Goal: Communication & Community: Answer question/provide support

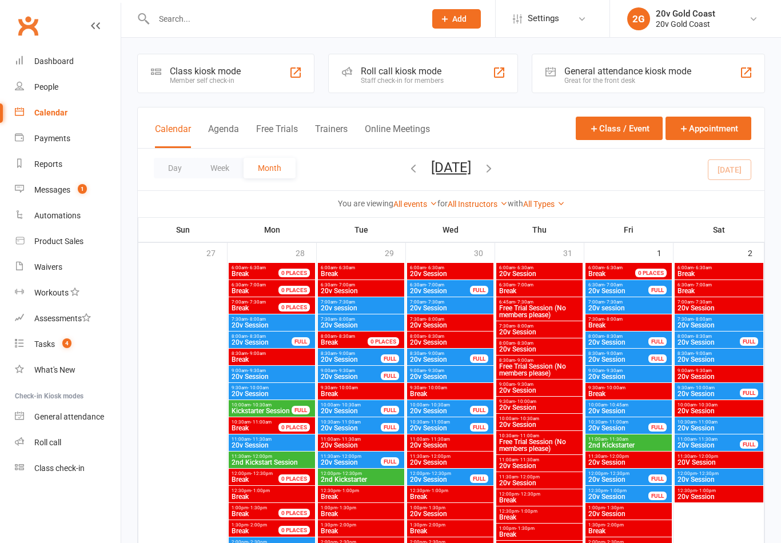
click at [243, 117] on div "Calendar Agenda Free Trials Trainers Online Meetings Class / Event Appointment" at bounding box center [451, 127] width 627 height 41
click at [218, 130] on button "Agenda" at bounding box center [223, 136] width 31 height 25
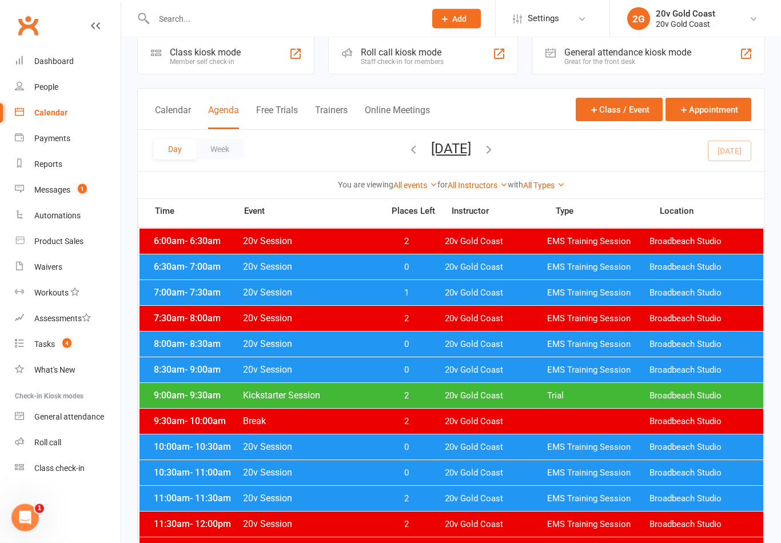
scroll to position [19, 0]
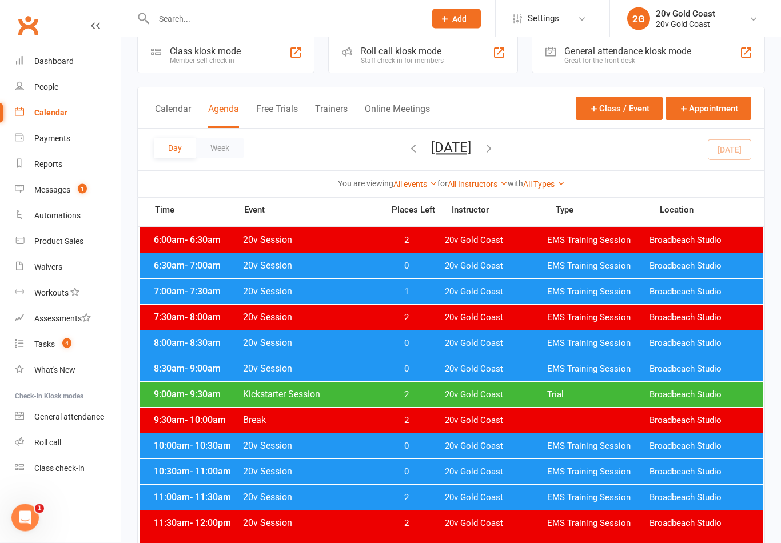
click at [447, 288] on span "20v Gold Coast" at bounding box center [496, 292] width 102 height 11
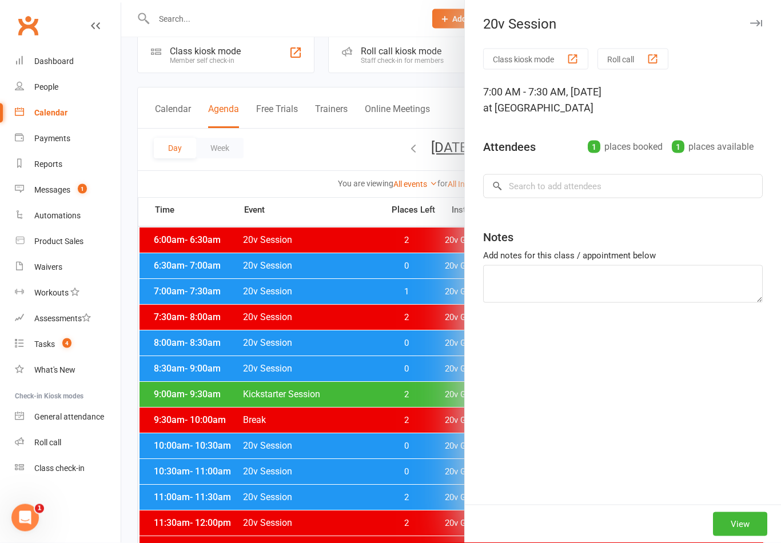
scroll to position [20, 0]
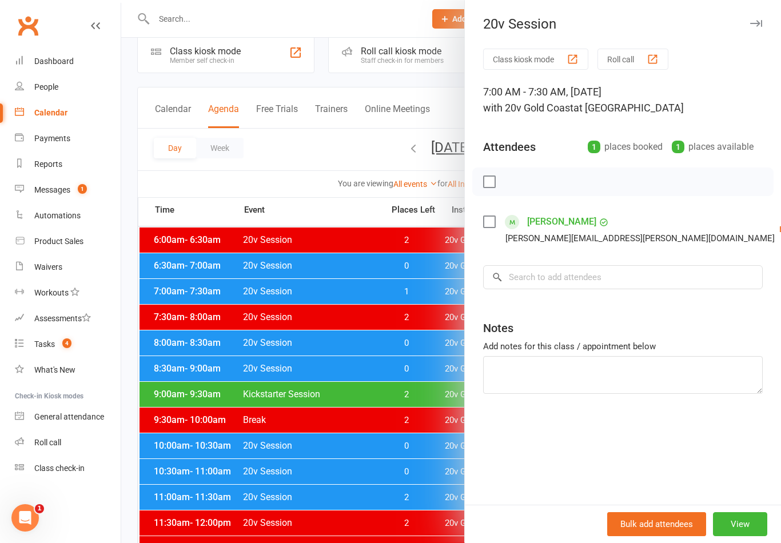
click at [421, 445] on div at bounding box center [451, 271] width 660 height 543
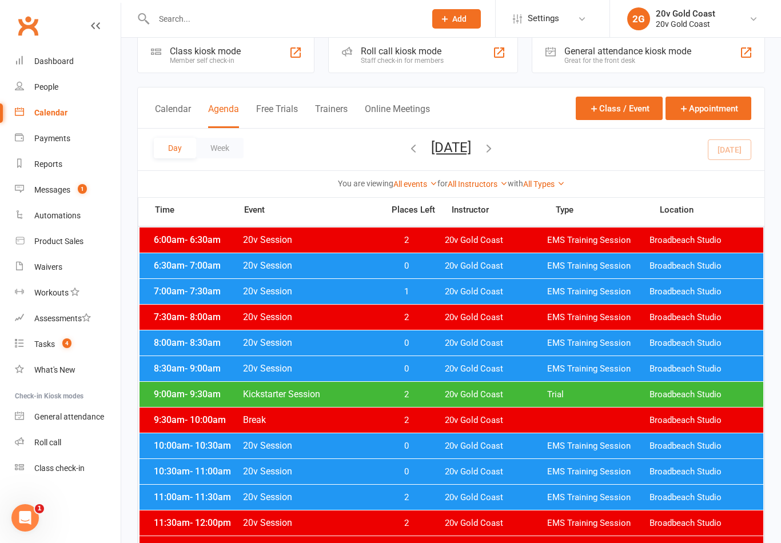
click at [436, 347] on span "0" at bounding box center [406, 343] width 60 height 11
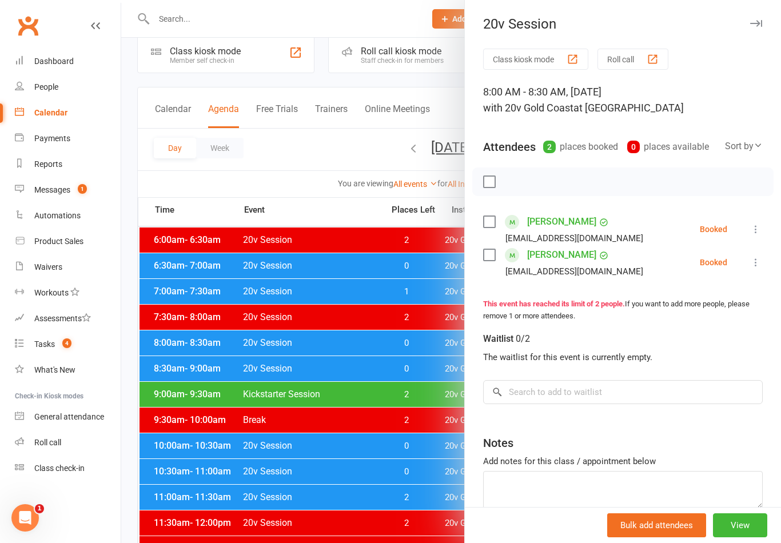
click at [415, 364] on div at bounding box center [451, 271] width 660 height 543
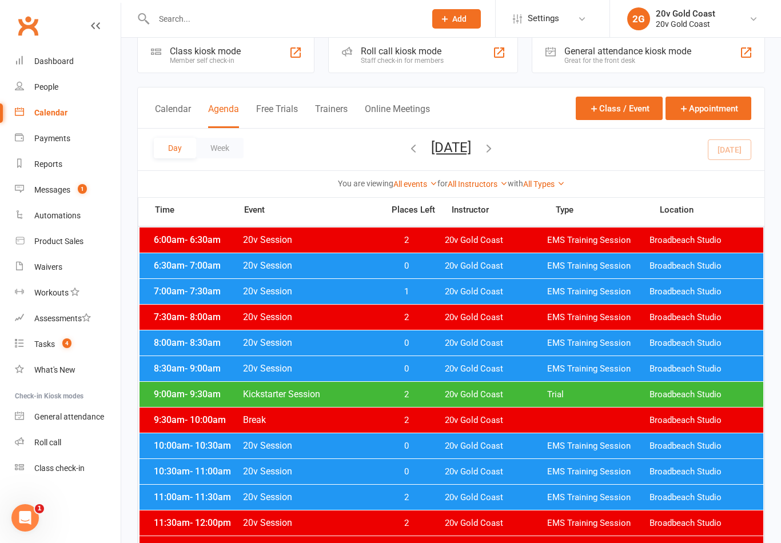
click at [427, 368] on span "0" at bounding box center [406, 369] width 60 height 11
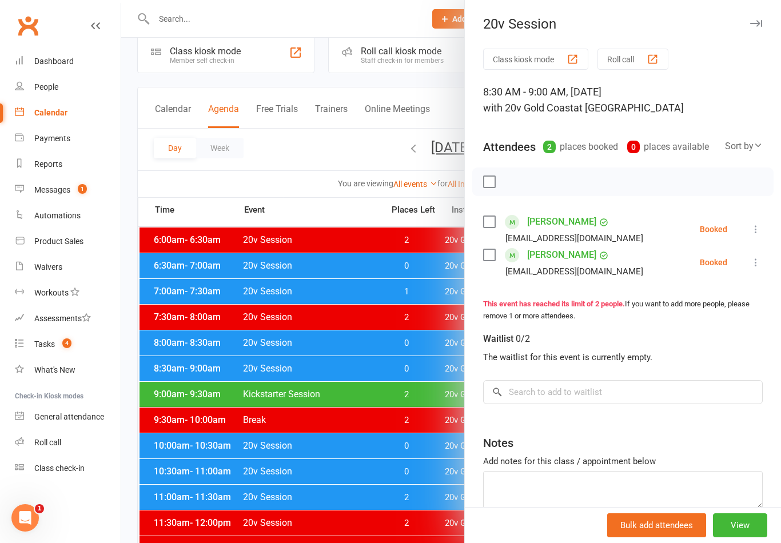
click at [422, 461] on div at bounding box center [451, 271] width 660 height 543
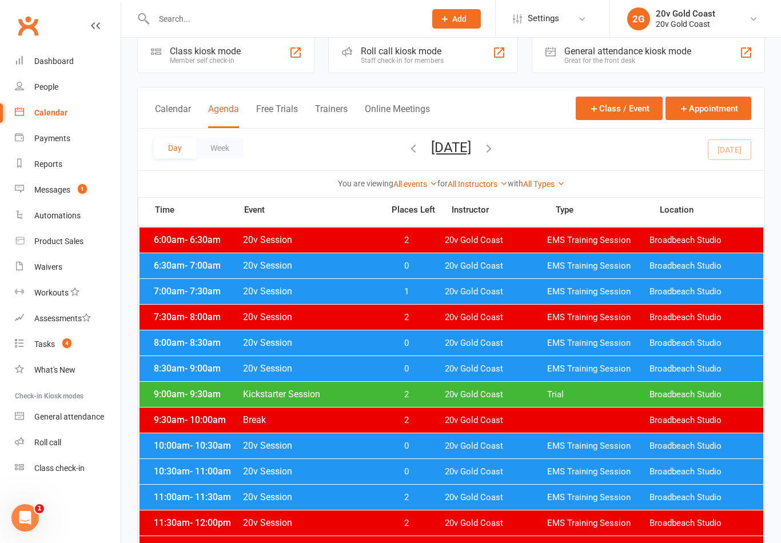
click at [432, 448] on span "0" at bounding box center [406, 446] width 60 height 11
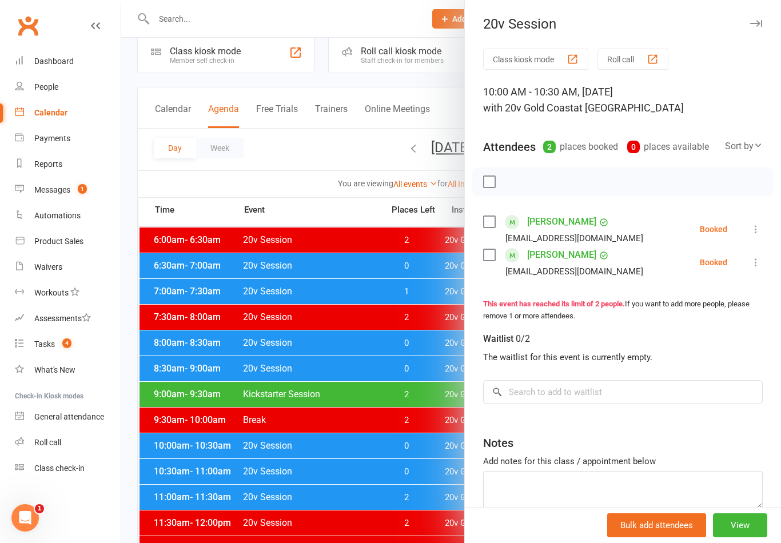
click at [427, 476] on div at bounding box center [451, 271] width 660 height 543
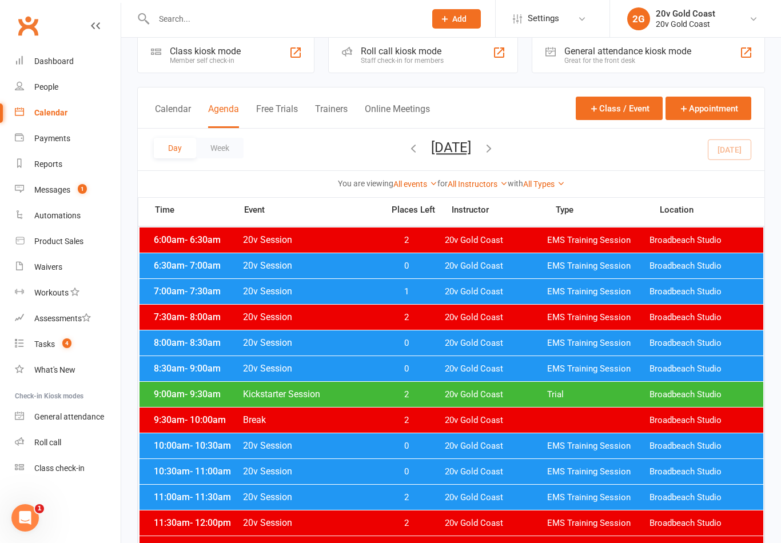
click at [434, 473] on span "0" at bounding box center [406, 472] width 60 height 11
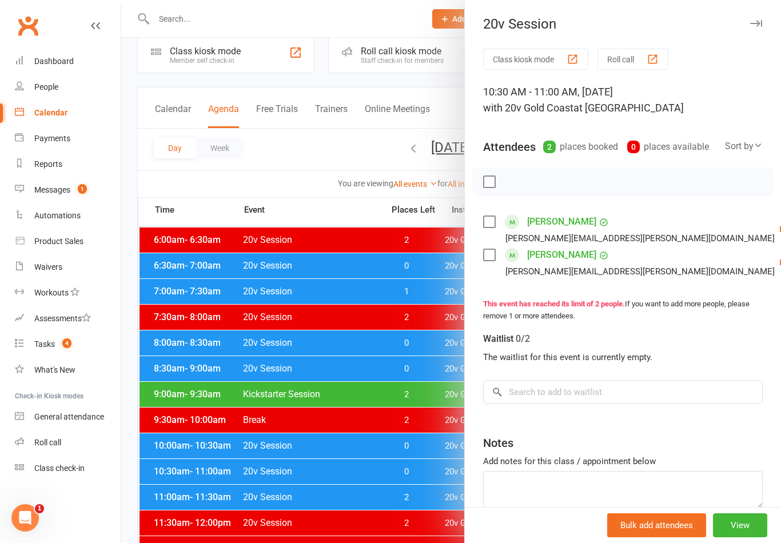
click at [420, 505] on div at bounding box center [451, 271] width 660 height 543
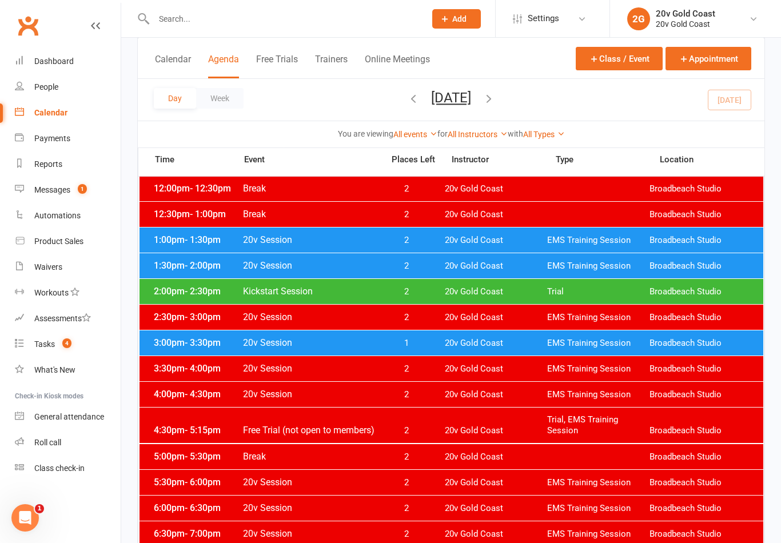
scroll to position [357, 0]
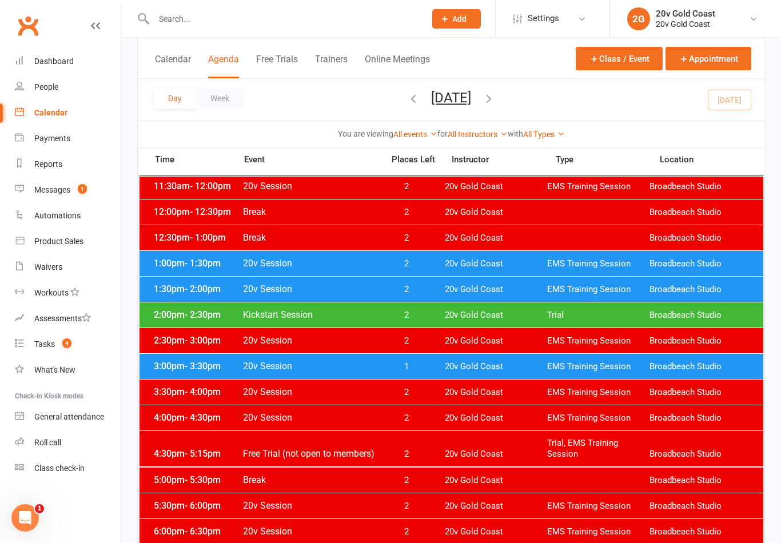
click at [513, 368] on span "20v Gold Coast" at bounding box center [496, 366] width 102 height 11
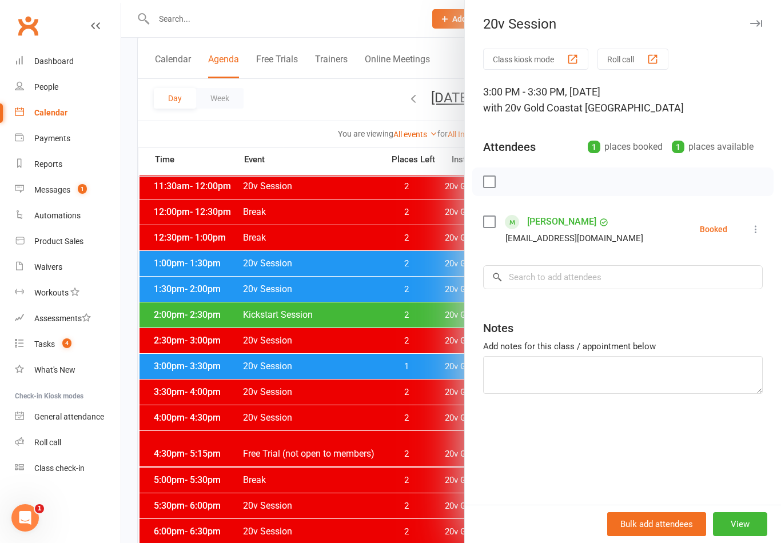
click at [302, 464] on div at bounding box center [451, 271] width 660 height 543
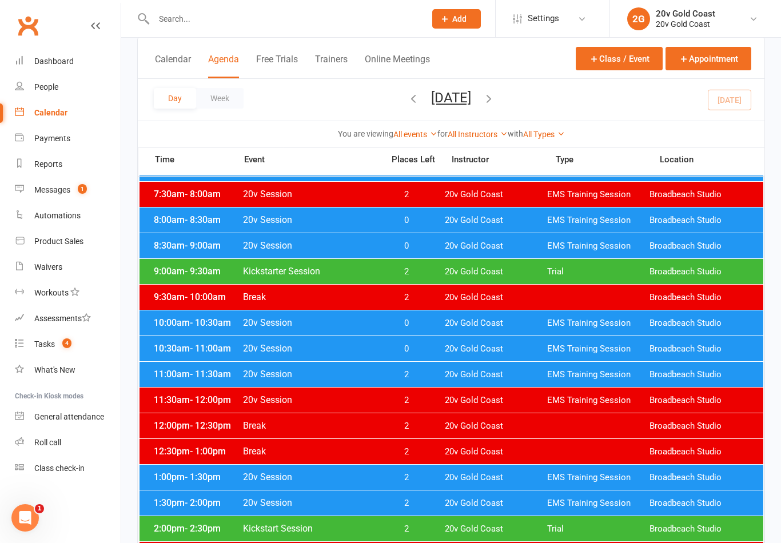
scroll to position [142, 0]
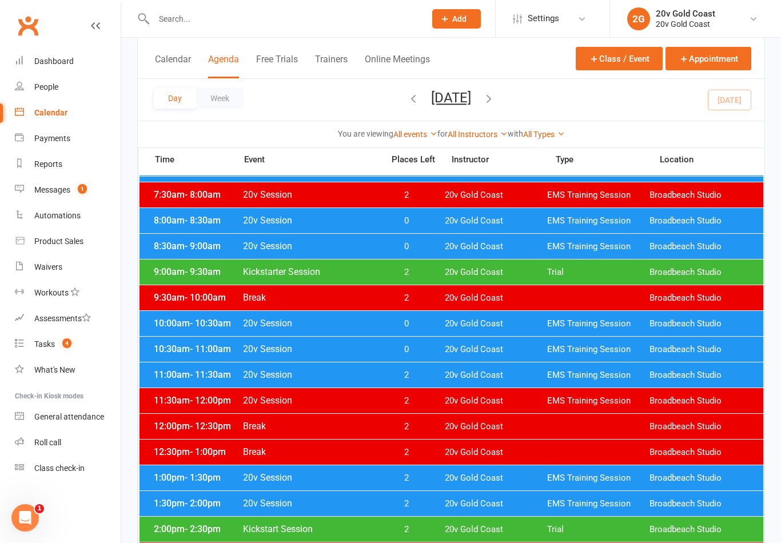
click at [105, 190] on link "Messages 1" at bounding box center [68, 190] width 106 height 26
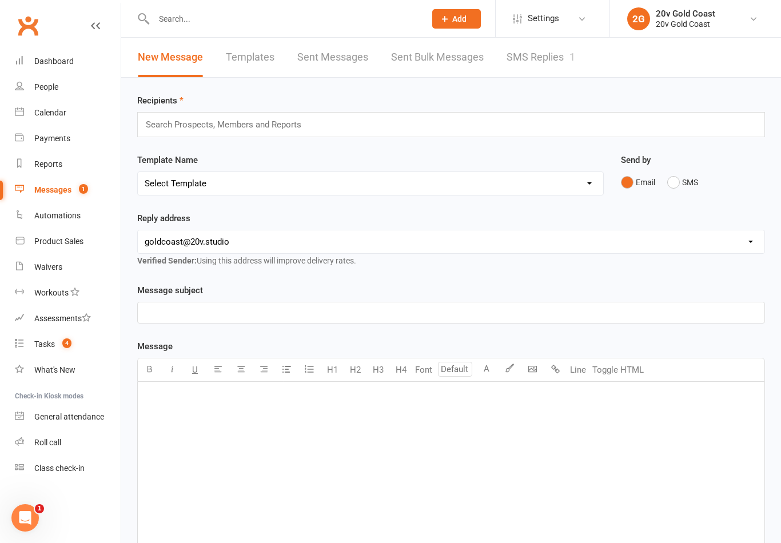
click at [557, 61] on link "SMS Replies 1" at bounding box center [541, 57] width 69 height 39
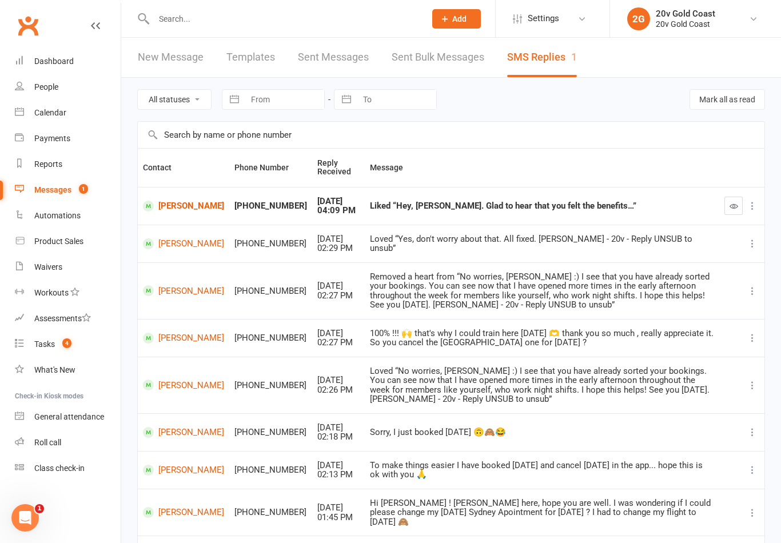
click at [184, 201] on link "[PERSON_NAME]" at bounding box center [183, 206] width 81 height 11
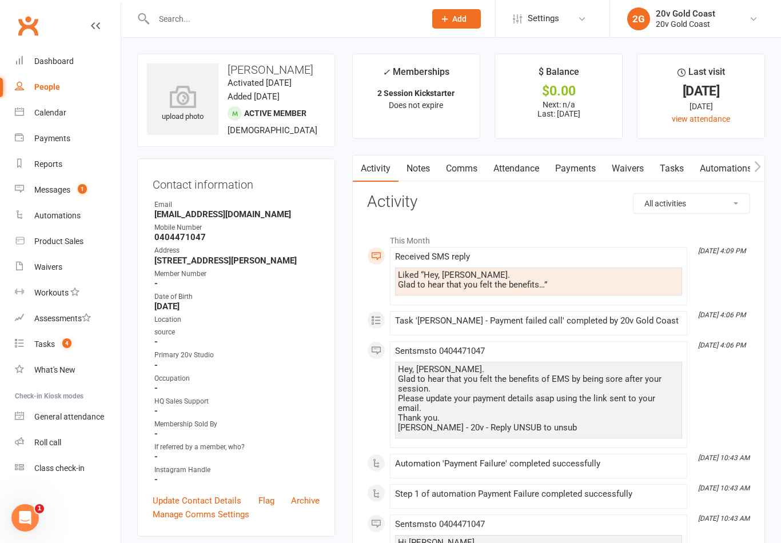
click at [83, 192] on span "1" at bounding box center [82, 189] width 9 height 10
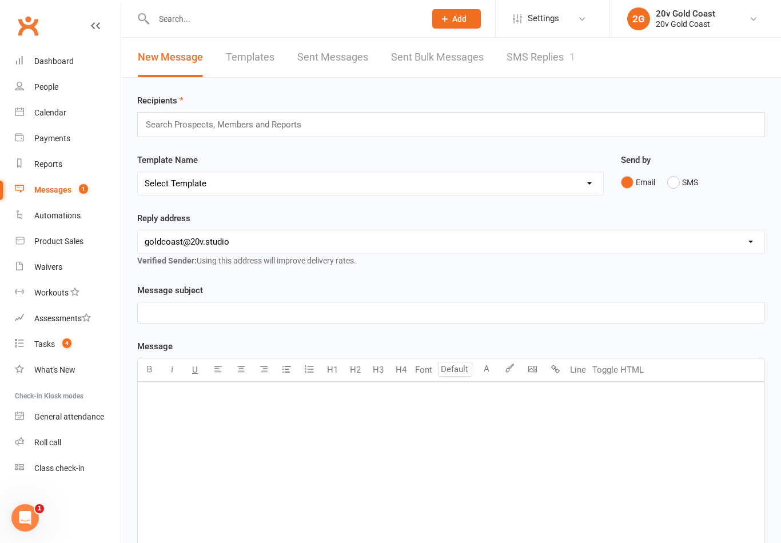
click at [536, 62] on link "SMS Replies 1" at bounding box center [541, 57] width 69 height 39
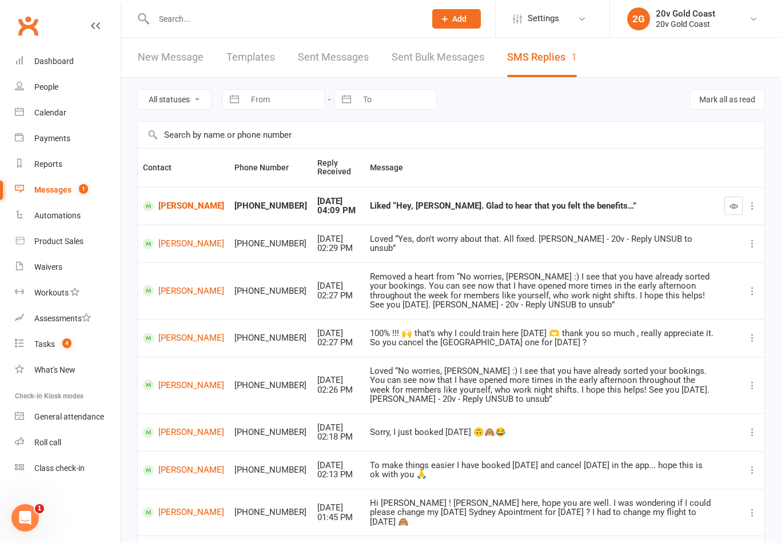
click at [727, 211] on button "button" at bounding box center [733, 206] width 18 height 18
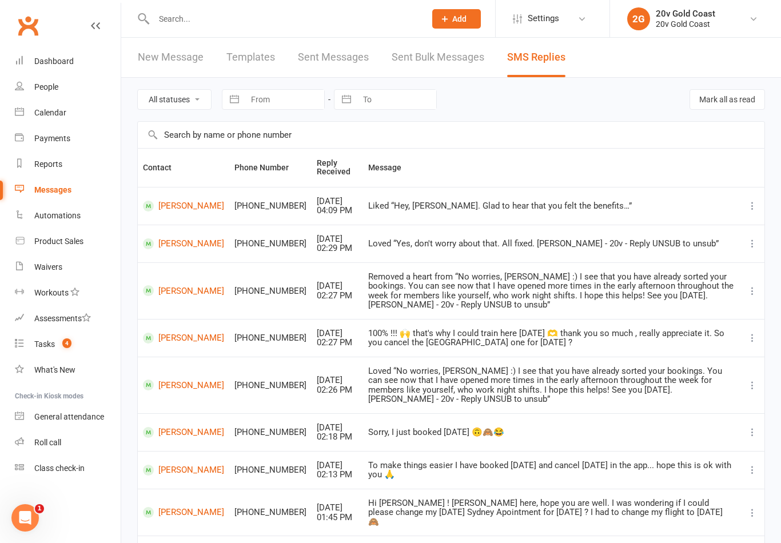
click at [81, 334] on link "Tasks 4" at bounding box center [68, 345] width 106 height 26
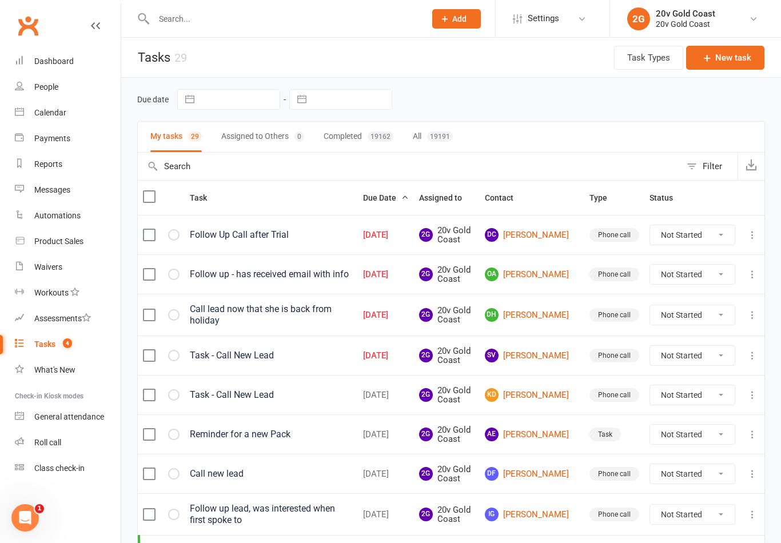
click at [45, 87] on div "People" at bounding box center [46, 86] width 24 height 9
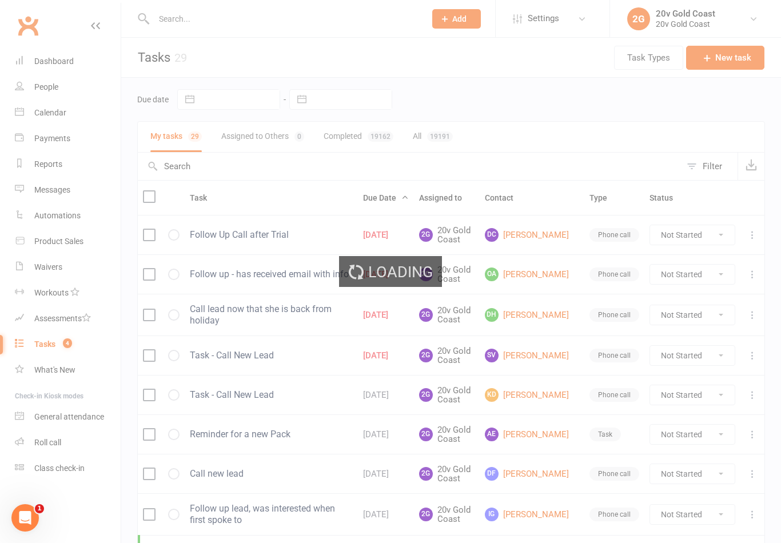
select select "100"
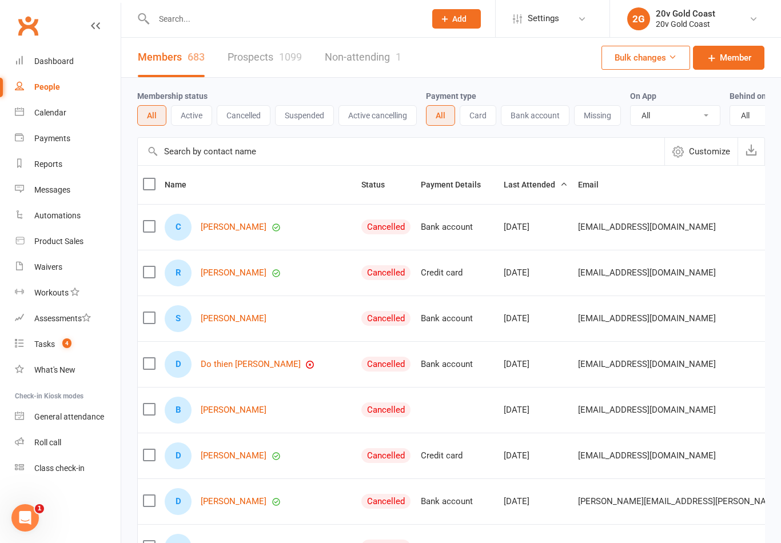
click at [243, 57] on link "Prospects 1099" at bounding box center [265, 57] width 74 height 39
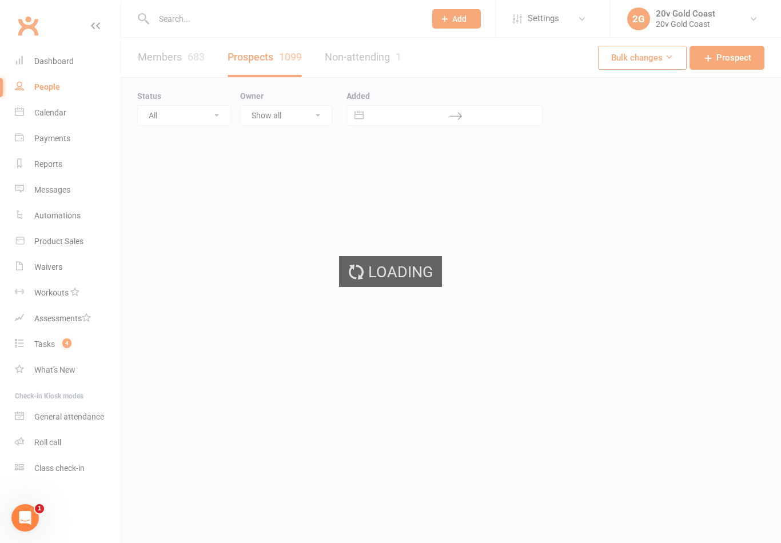
select select "100"
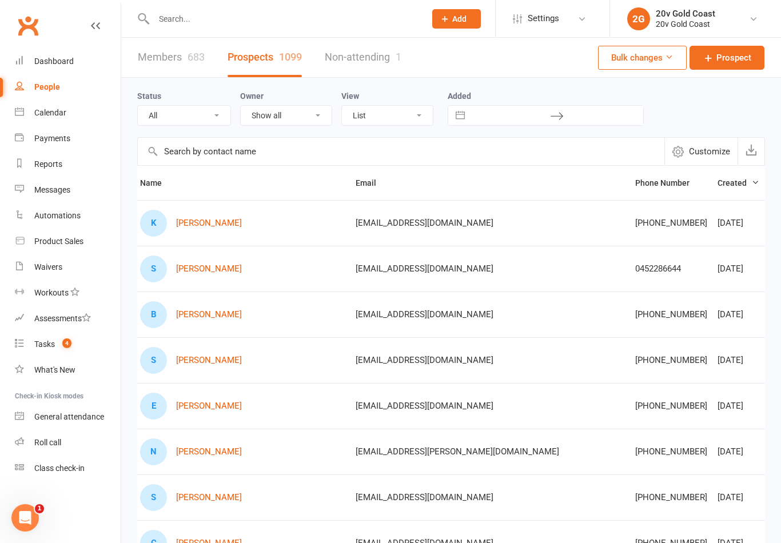
scroll to position [0, 58]
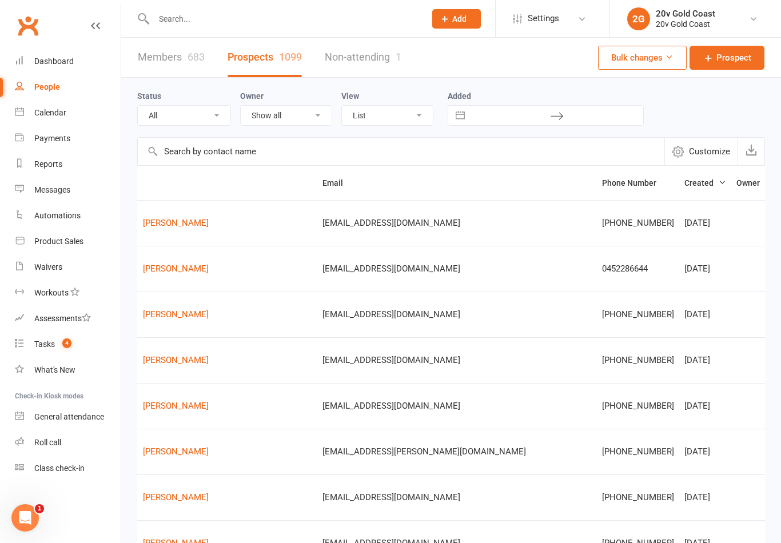
click at [675, 432] on link "14Aug25" at bounding box center [688, 431] width 113 height 23
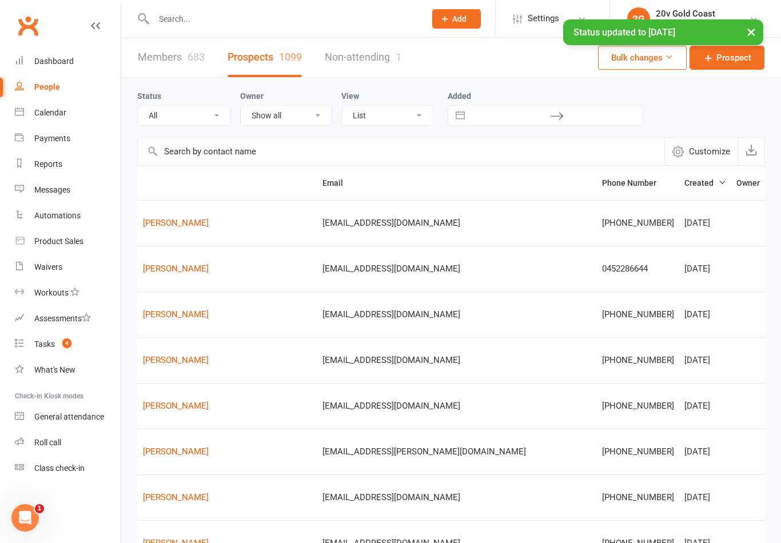
click at [672, 388] on link "14Aug25" at bounding box center [688, 385] width 113 height 23
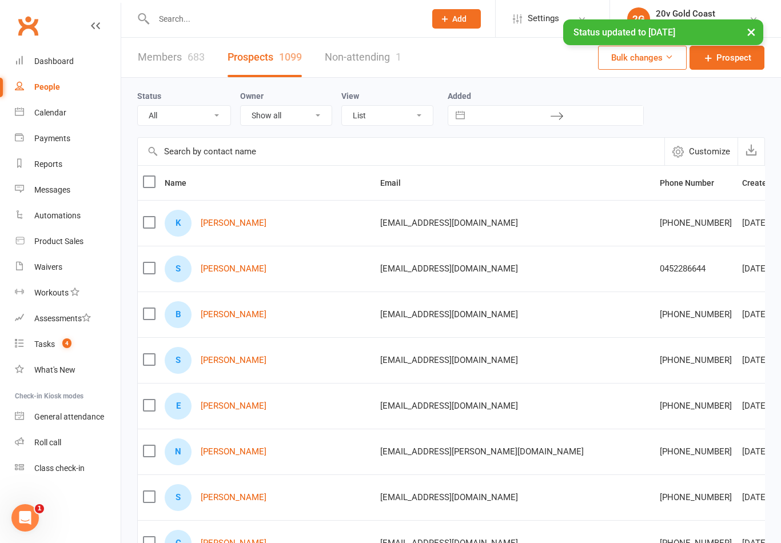
scroll to position [0, 0]
click at [222, 224] on link "Krista Drake" at bounding box center [234, 223] width 66 height 10
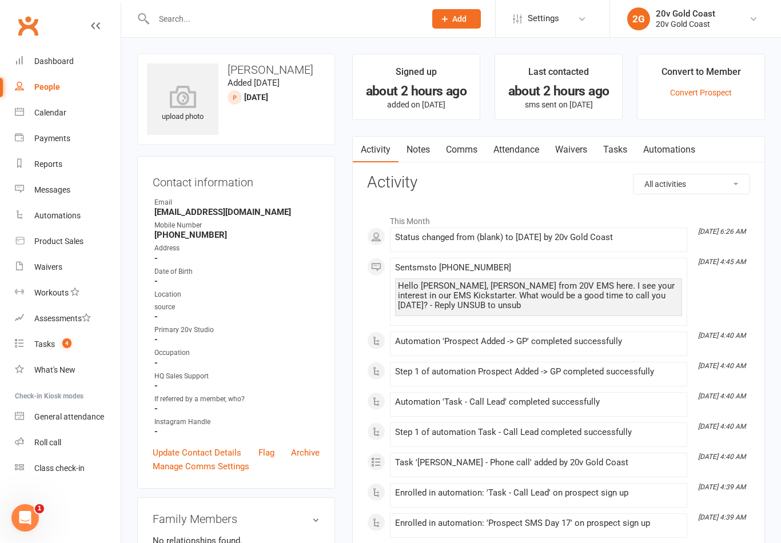
click at [72, 189] on link "Messages" at bounding box center [68, 190] width 106 height 26
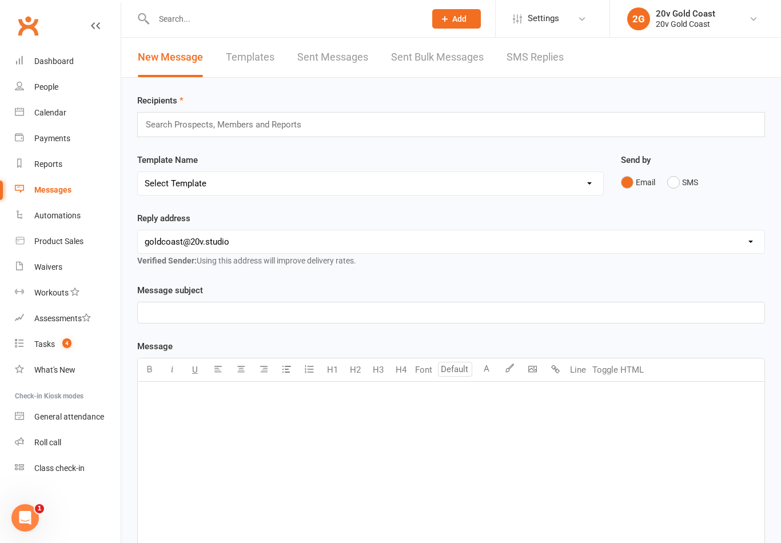
click at [535, 69] on link "SMS Replies" at bounding box center [535, 57] width 57 height 39
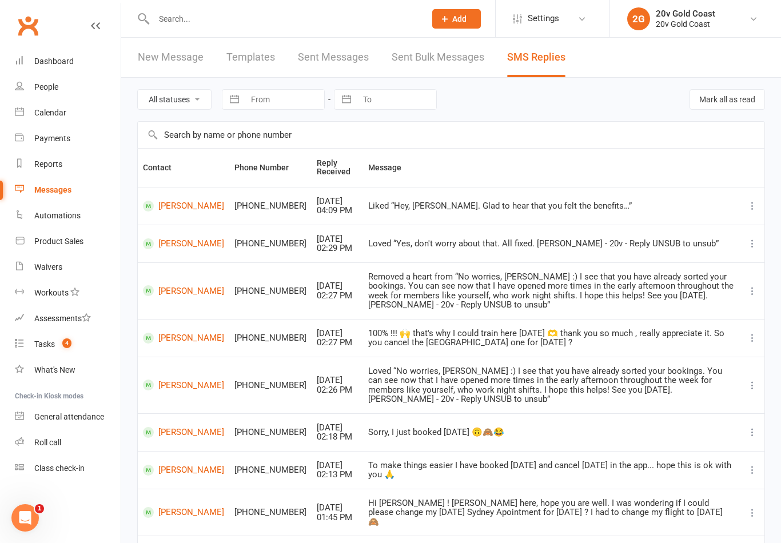
click at [280, 18] on input "text" at bounding box center [283, 19] width 267 height 16
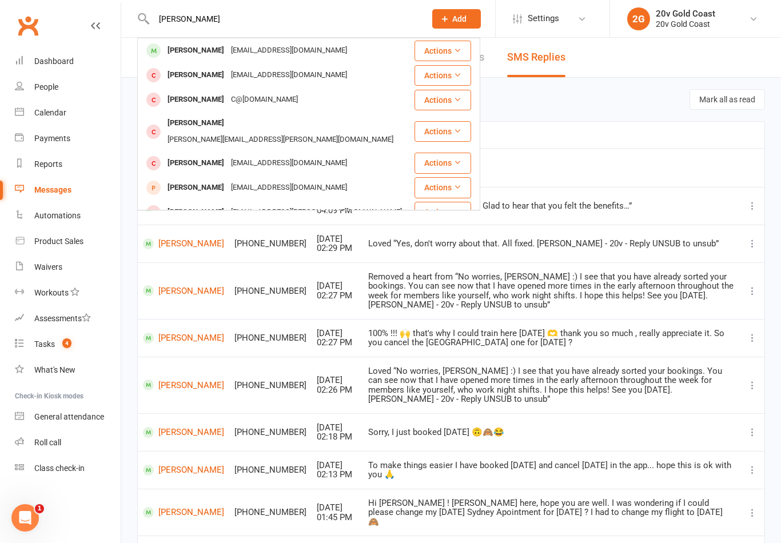
type input "Keegan"
click at [282, 49] on div "keeganparks@hotmail.com" at bounding box center [289, 50] width 123 height 17
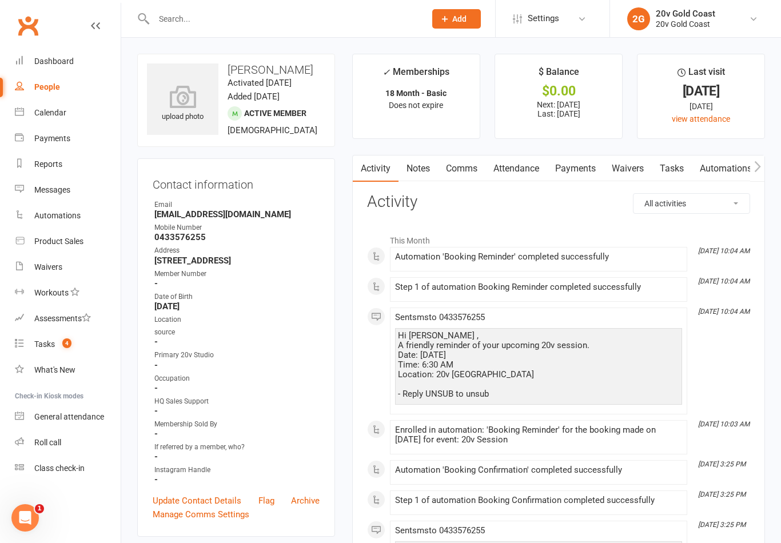
click at [463, 173] on link "Comms" at bounding box center [461, 169] width 47 height 26
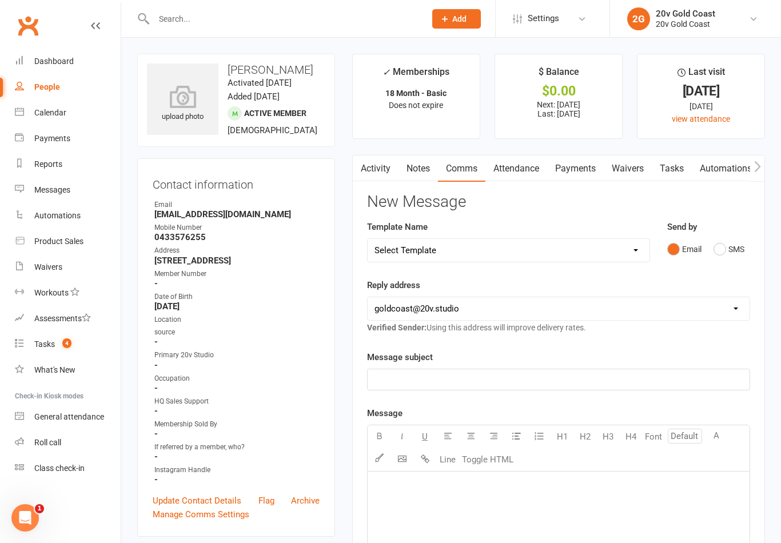
click at [724, 251] on button "SMS" at bounding box center [729, 249] width 31 height 22
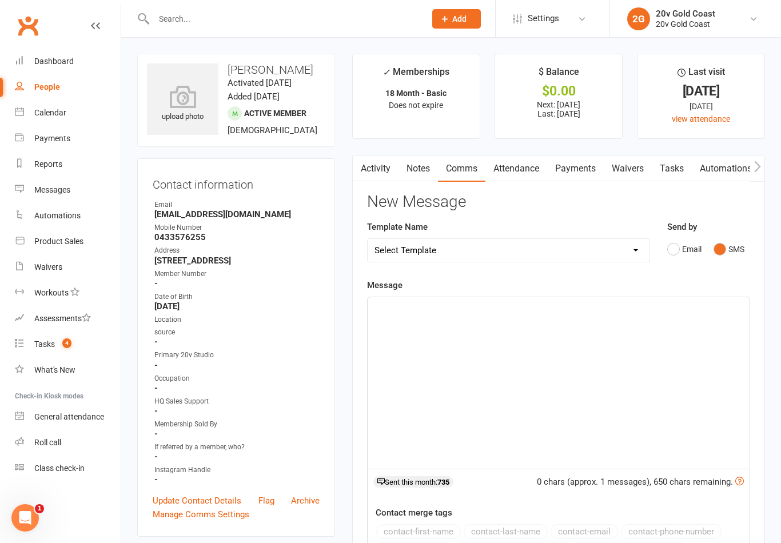
click at [559, 355] on div "﻿" at bounding box center [559, 383] width 382 height 172
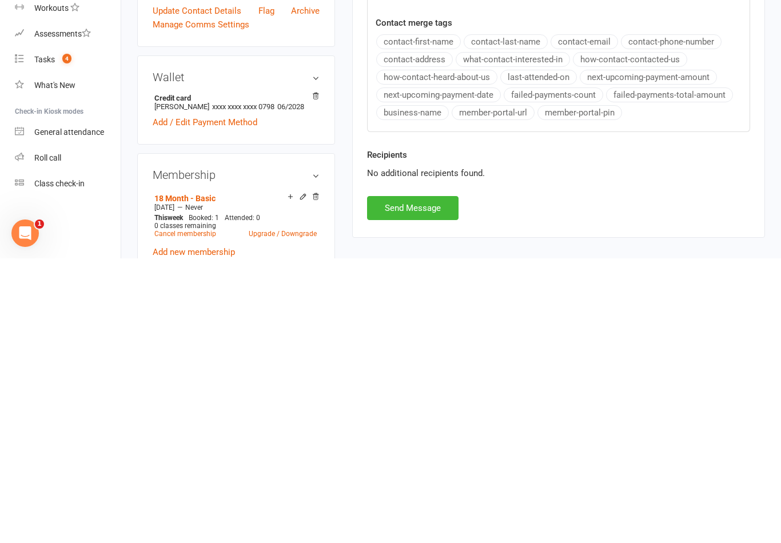
click at [438, 481] on button "Send Message" at bounding box center [412, 493] width 91 height 24
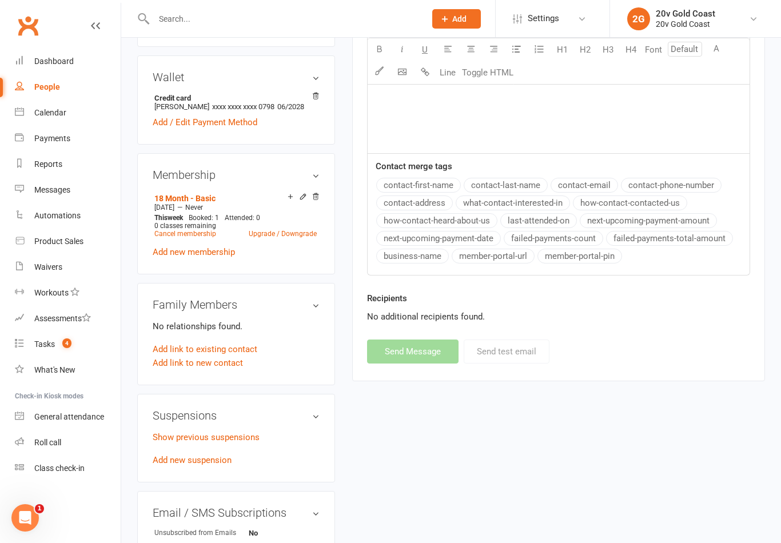
click at [75, 93] on link "People" at bounding box center [68, 87] width 106 height 26
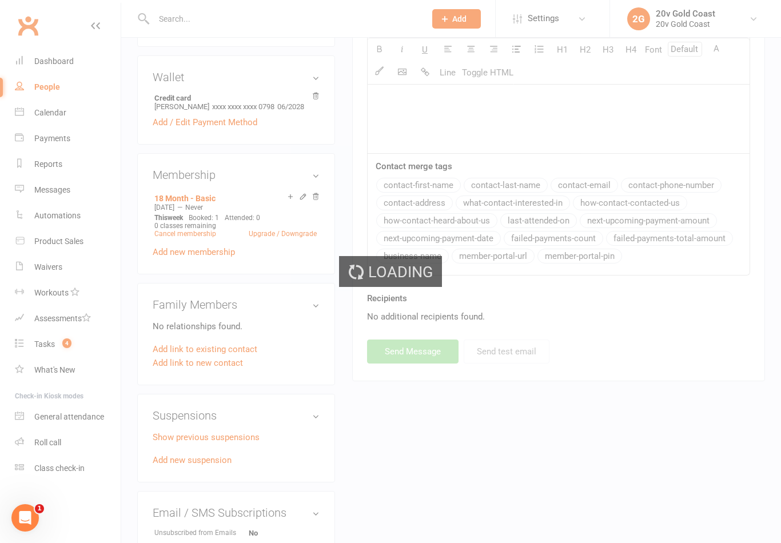
click at [71, 543] on html "Prospect Member Non-attending contact Class / event Appointment Task Membership…" at bounding box center [390, 266] width 781 height 1512
select select "100"
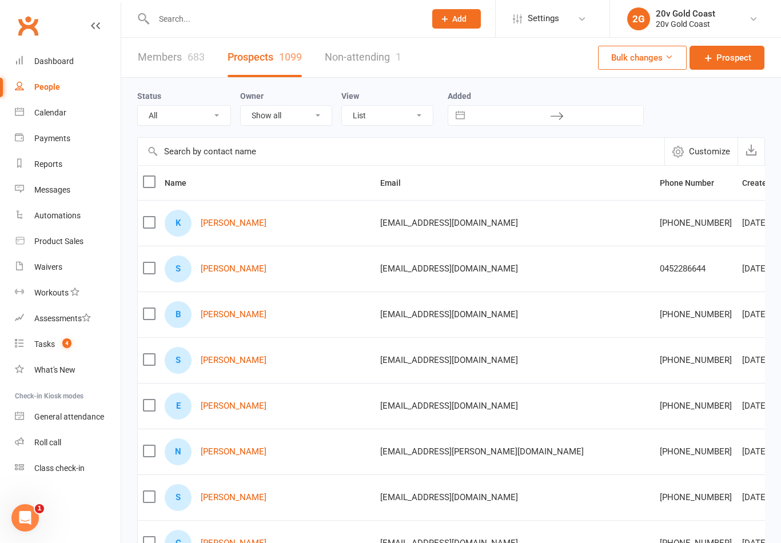
click at [66, 166] on link "Reports" at bounding box center [68, 165] width 106 height 26
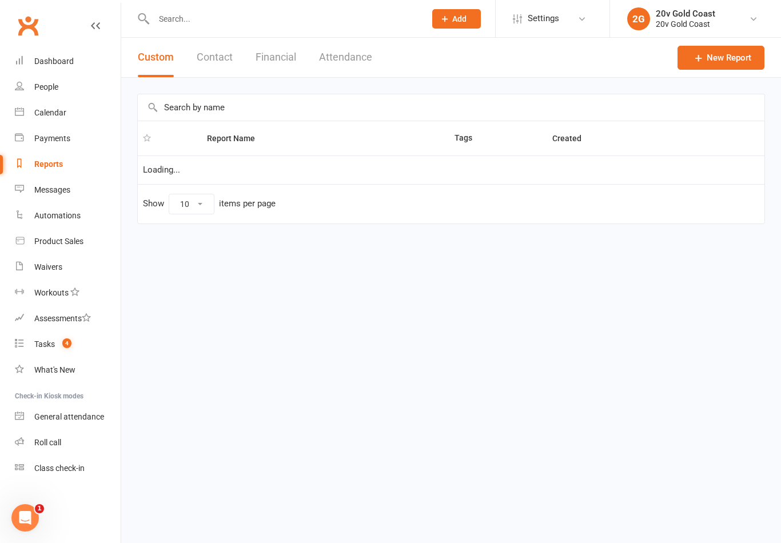
select select "100"
click at [363, 57] on button "Attendance" at bounding box center [345, 57] width 53 height 39
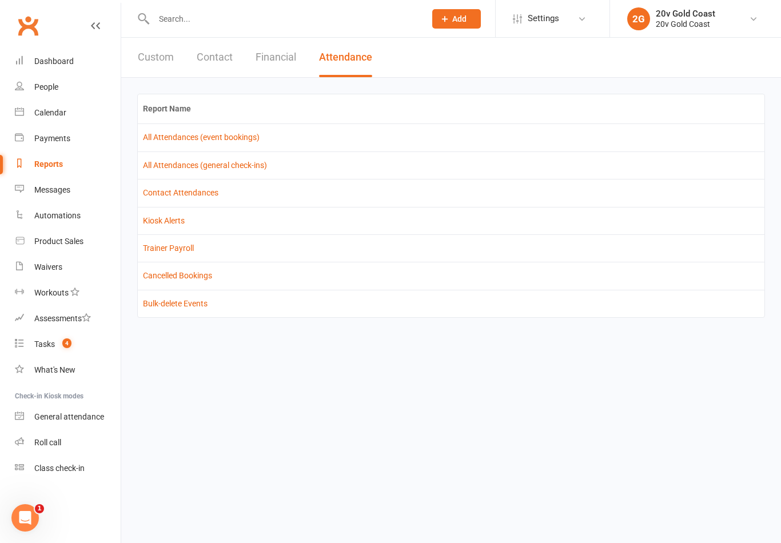
click at [69, 171] on link "Reports" at bounding box center [68, 165] width 106 height 26
click at [73, 196] on link "Messages" at bounding box center [68, 190] width 106 height 26
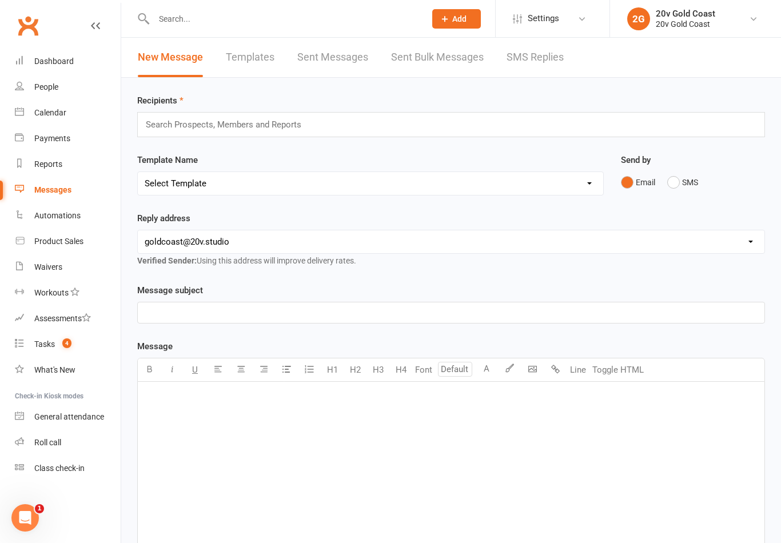
click at [545, 60] on link "SMS Replies" at bounding box center [535, 57] width 57 height 39
